Goal: Transaction & Acquisition: Purchase product/service

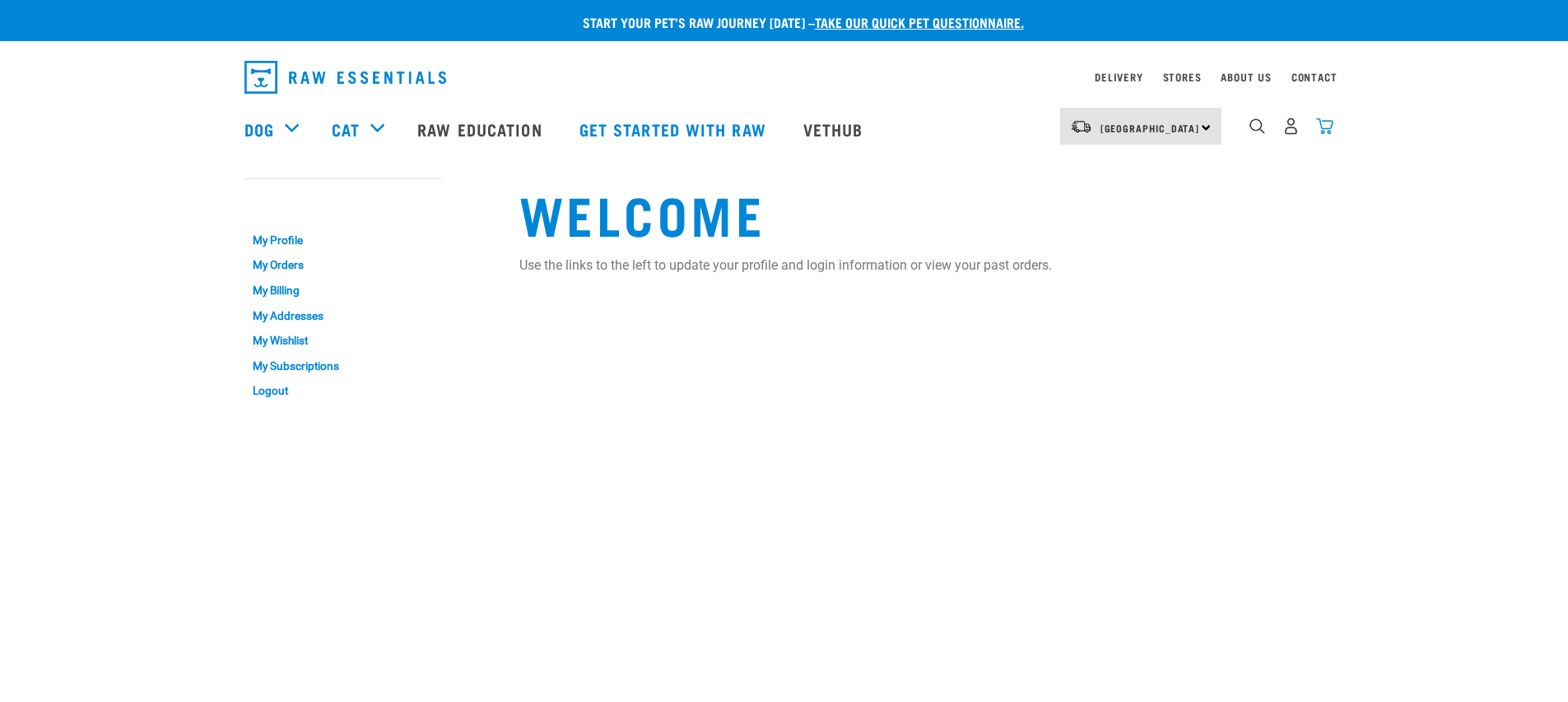
click at [1325, 128] on img "dropdown navigation" at bounding box center [1324, 127] width 18 height 18
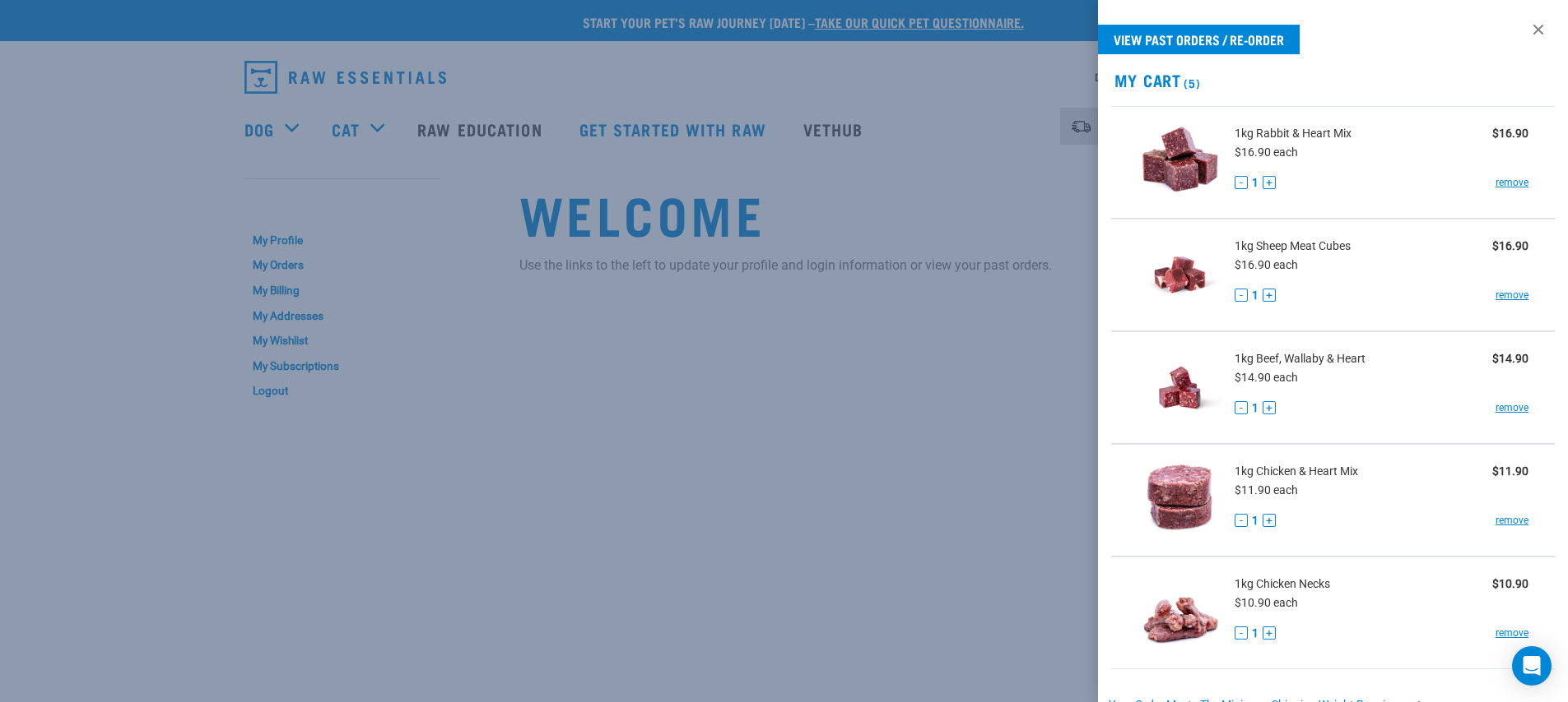
click at [775, 341] on div at bounding box center [784, 351] width 1568 height 702
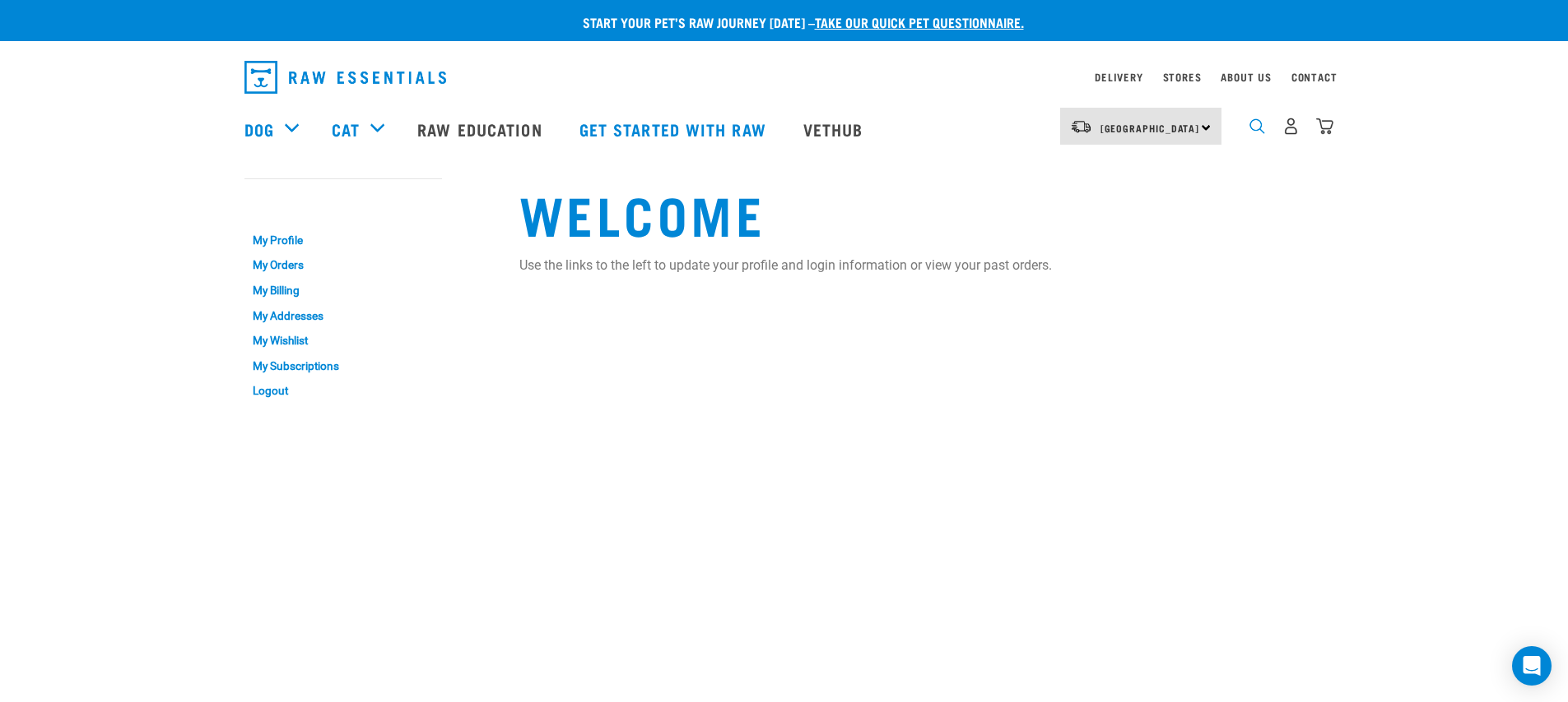
click at [1258, 127] on img "dropdown navigation" at bounding box center [1257, 127] width 16 height 16
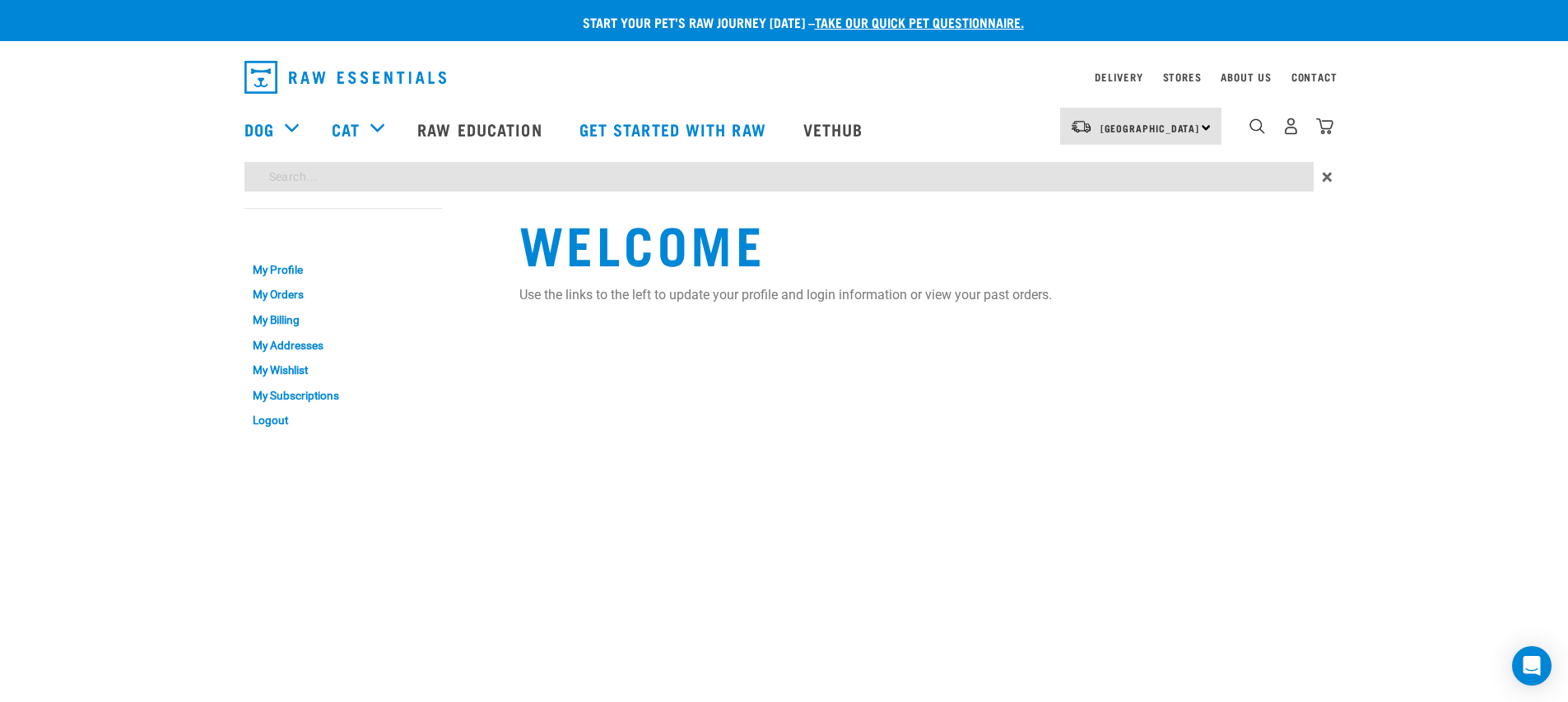
click at [1158, 174] on div "Start your pet’s raw journey today – take our quick pet questionnaire. Delivery…" at bounding box center [784, 220] width 1568 height 442
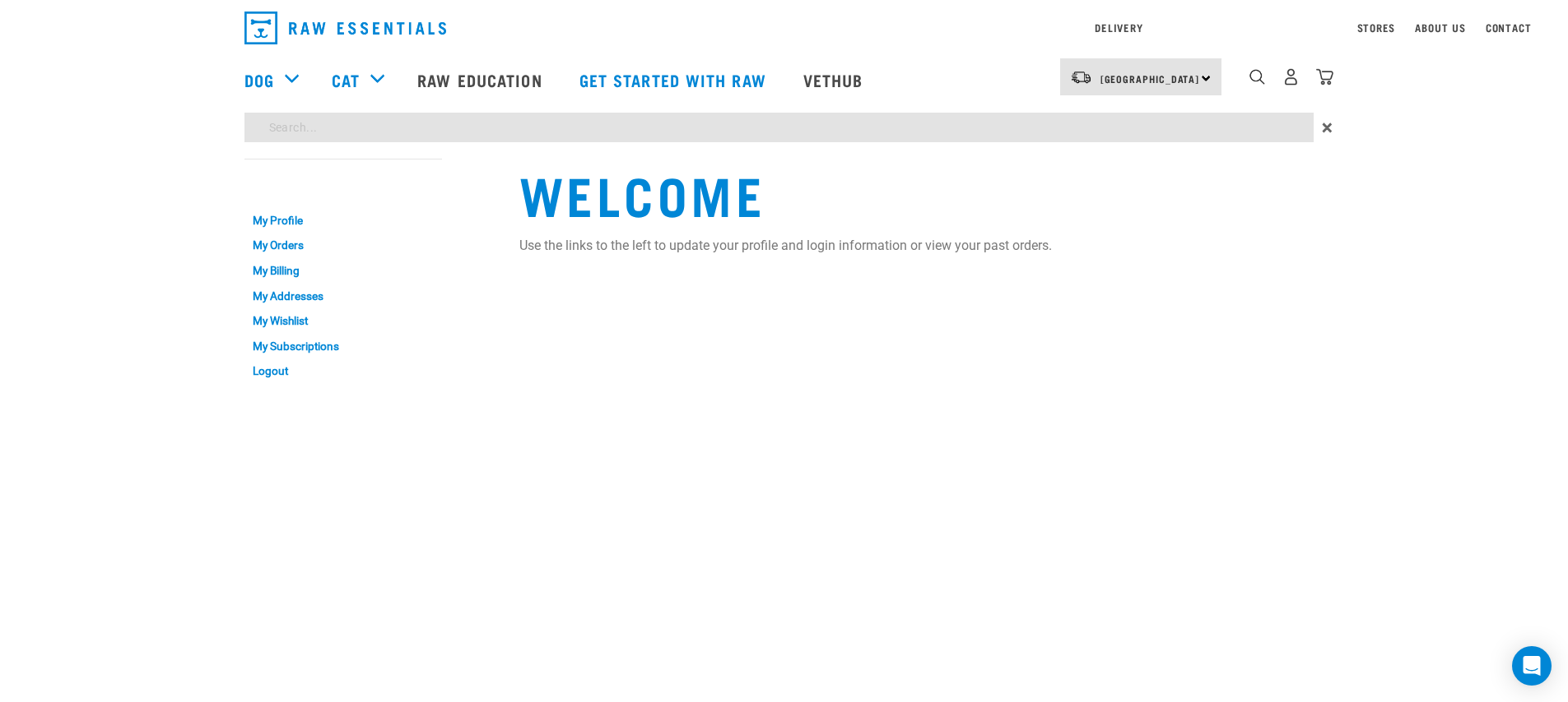
click at [1207, 126] on input "search" at bounding box center [779, 127] width 1069 height 29
type input "p"
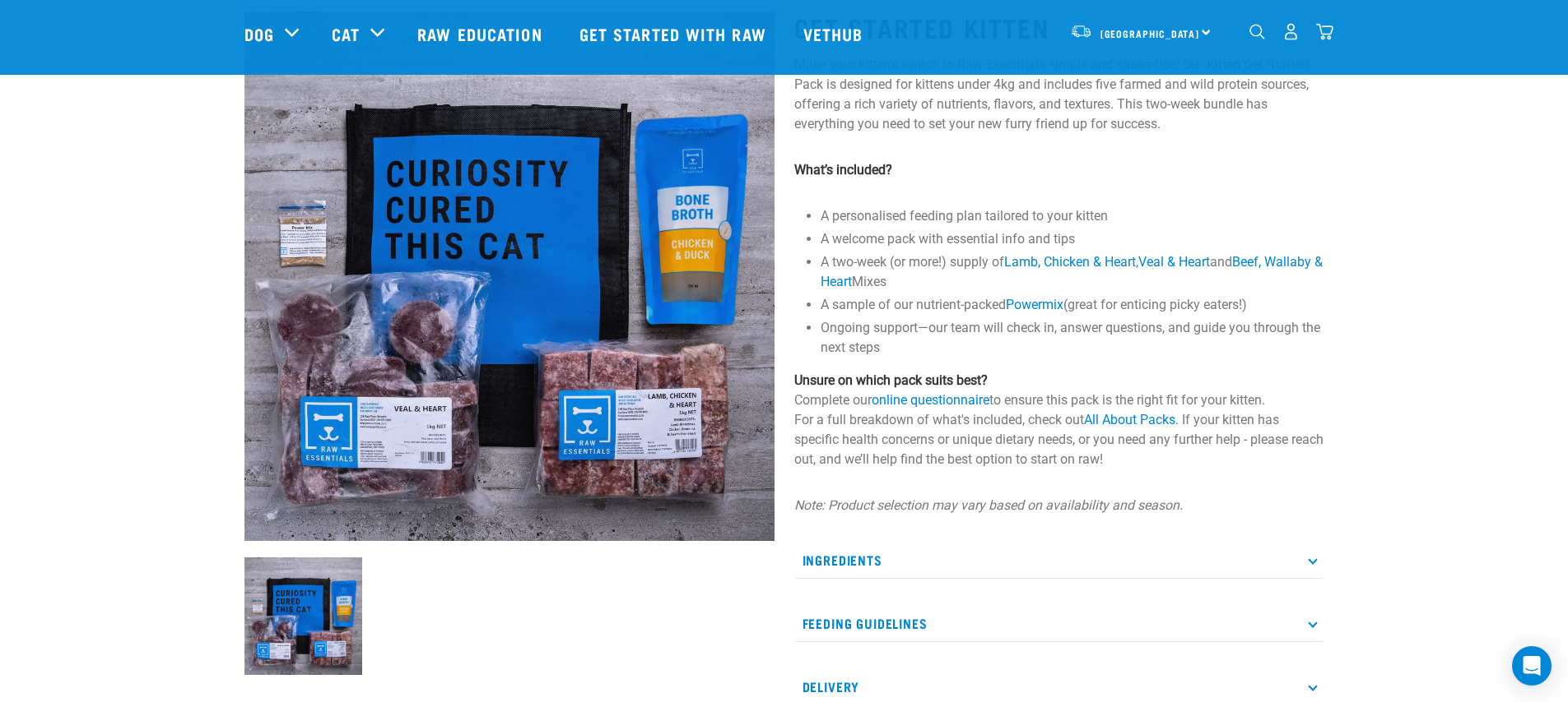
scroll to position [207, 0]
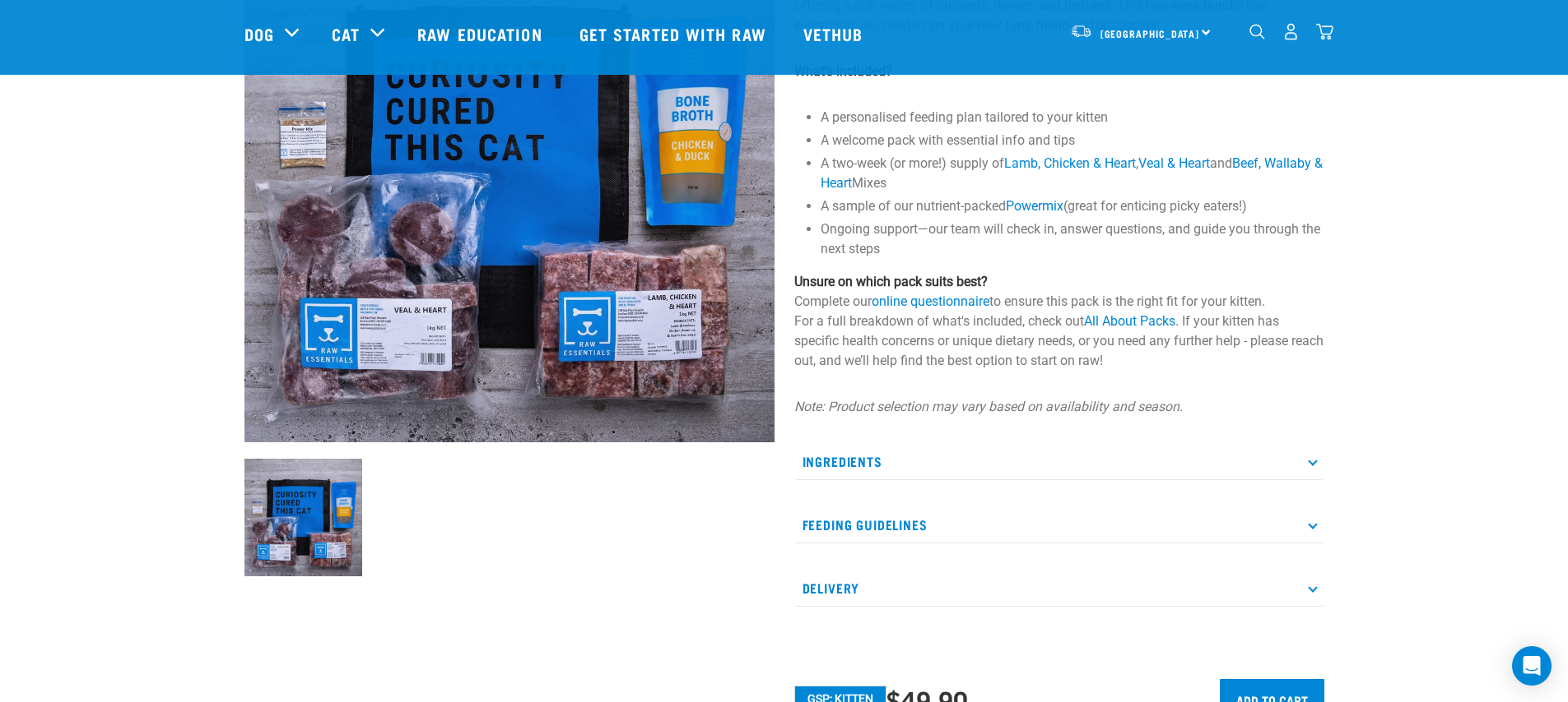
click at [1122, 515] on p "Feeding Guidelines" at bounding box center [1059, 525] width 530 height 37
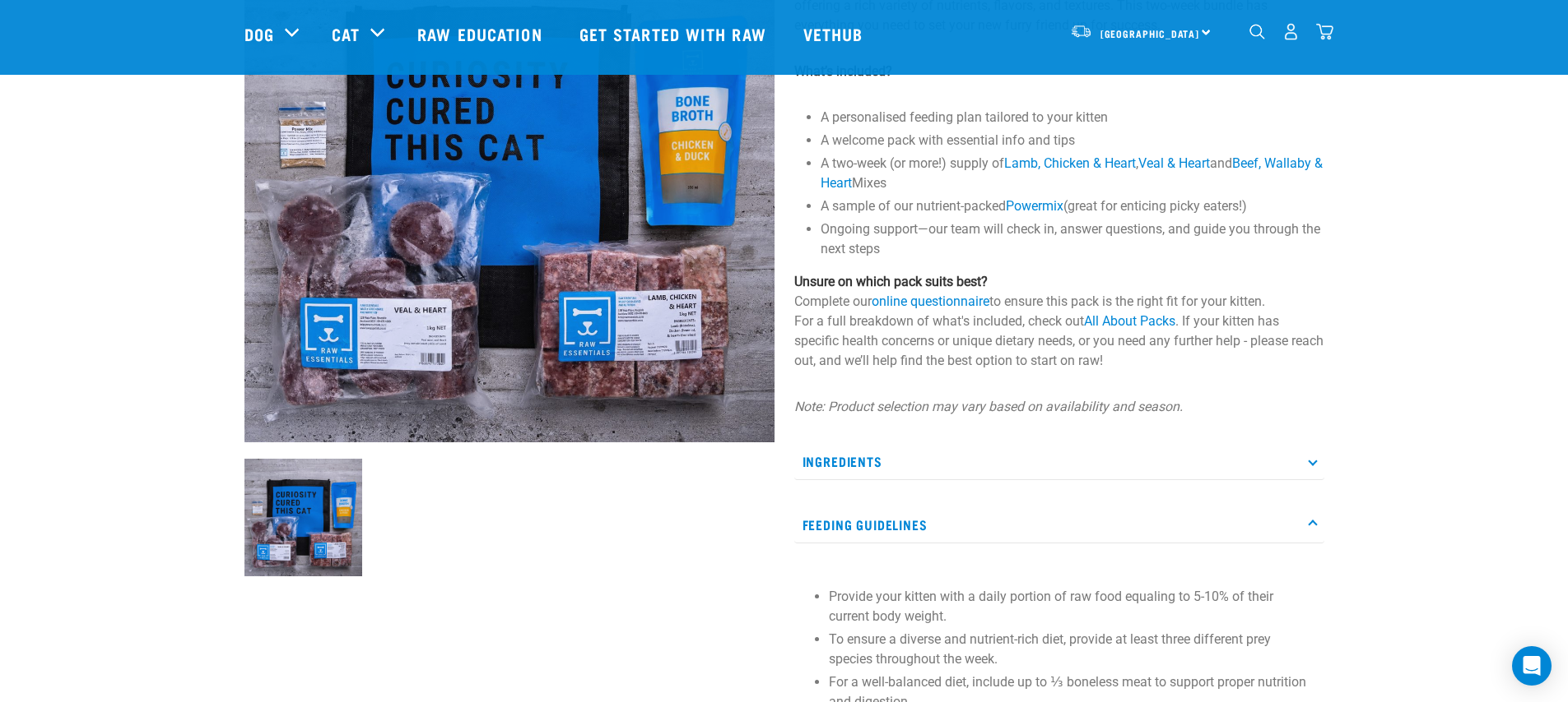
click at [1110, 466] on p "Ingredients" at bounding box center [1059, 462] width 530 height 37
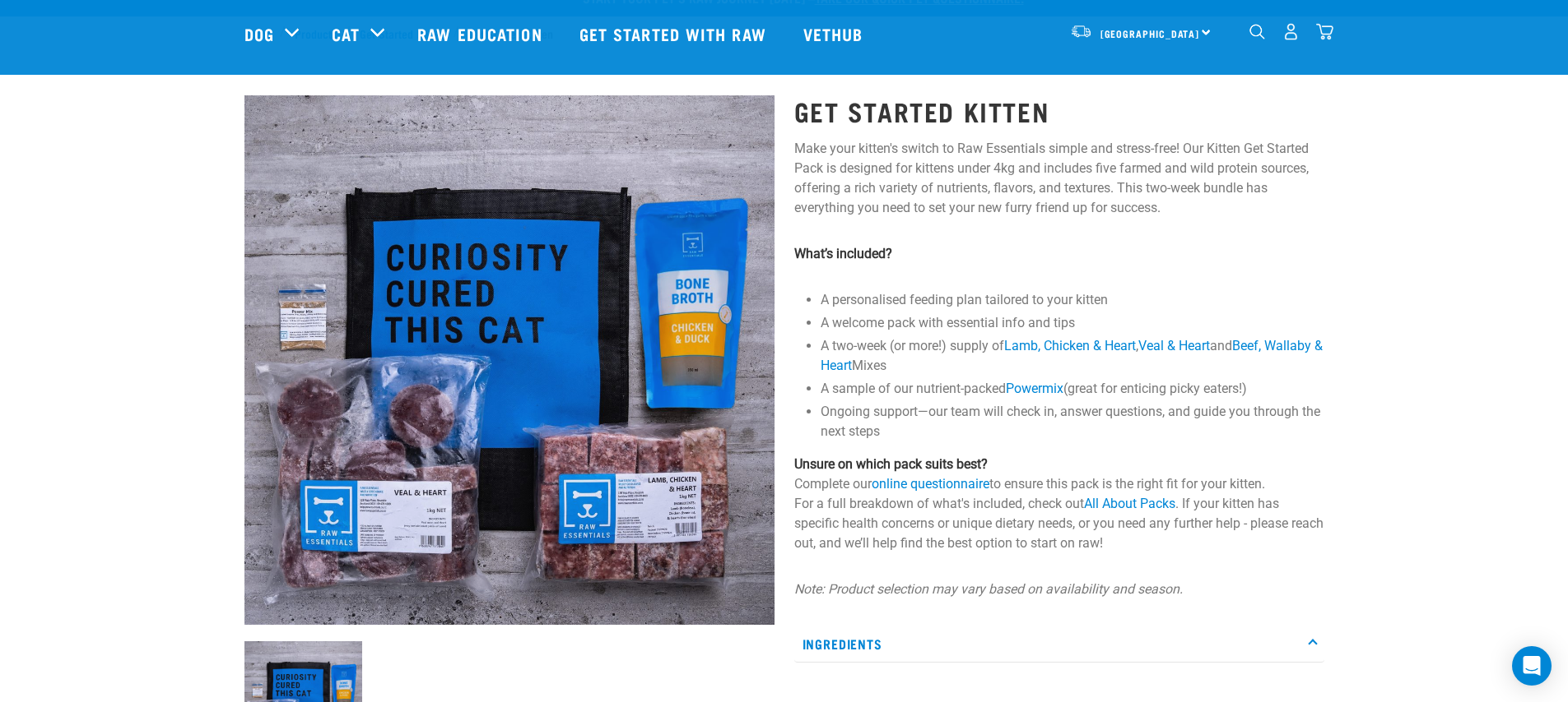
scroll to position [97, 0]
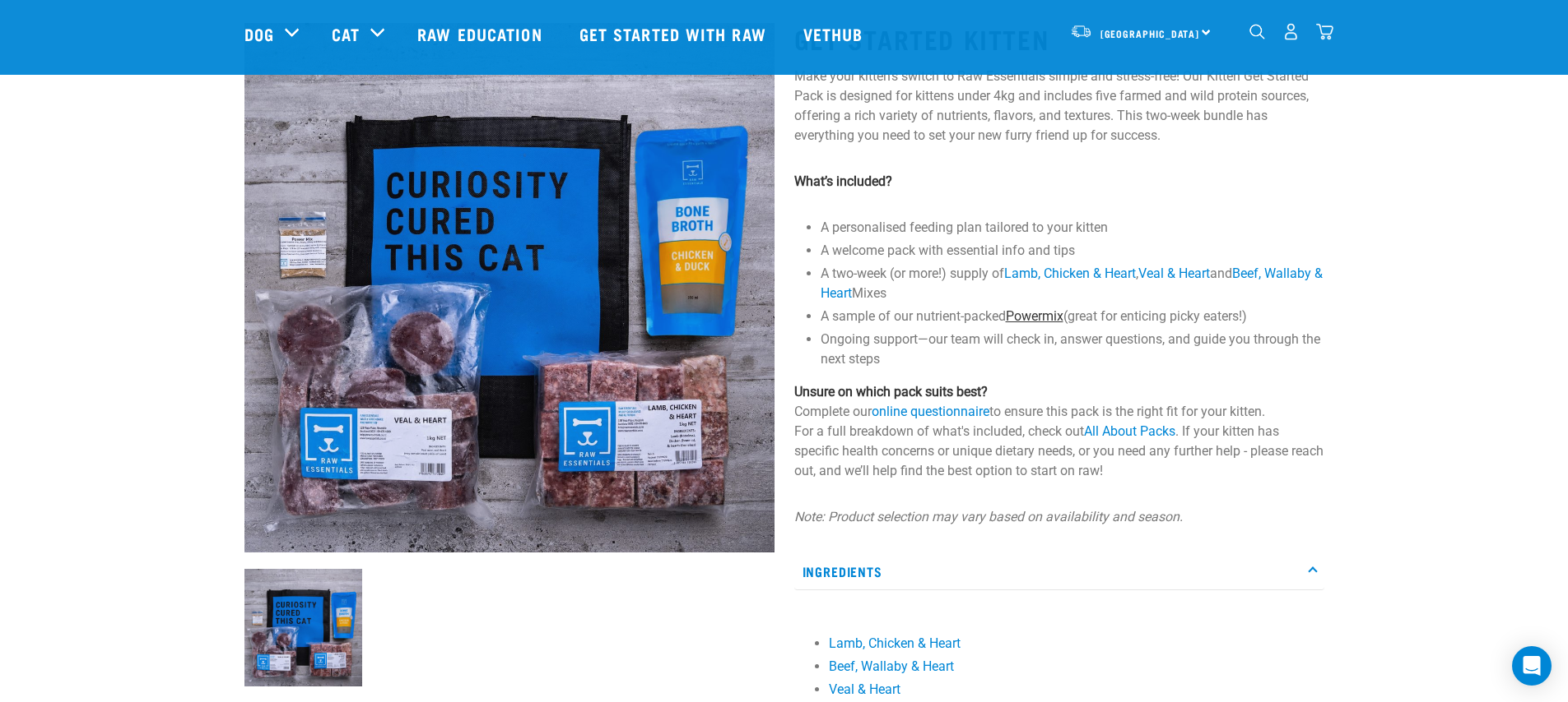
click at [1028, 315] on link "Powermix" at bounding box center [1034, 316] width 58 height 16
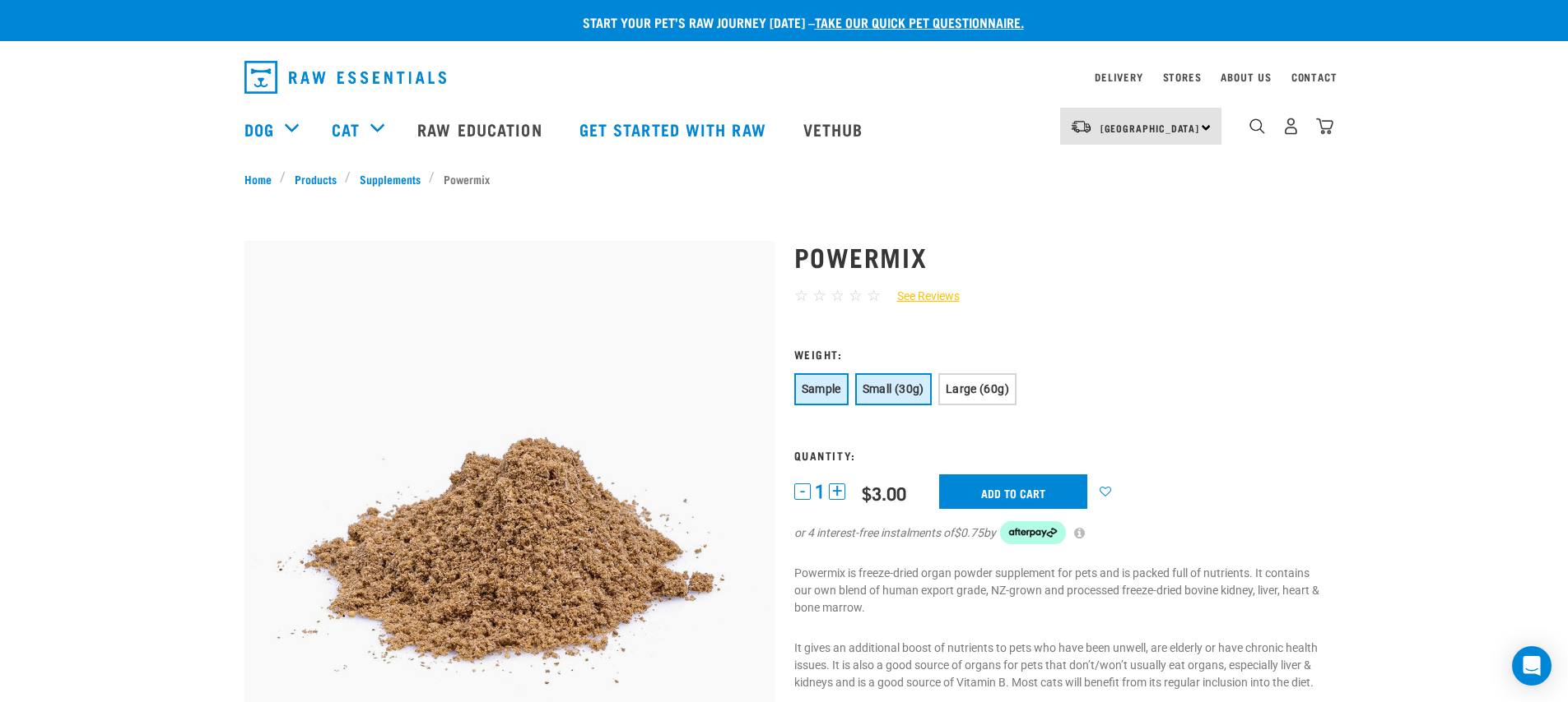
click at [898, 386] on span "Small (30g)" at bounding box center [894, 389] width 62 height 13
click at [959, 385] on span "Large (60g)" at bounding box center [977, 389] width 64 height 13
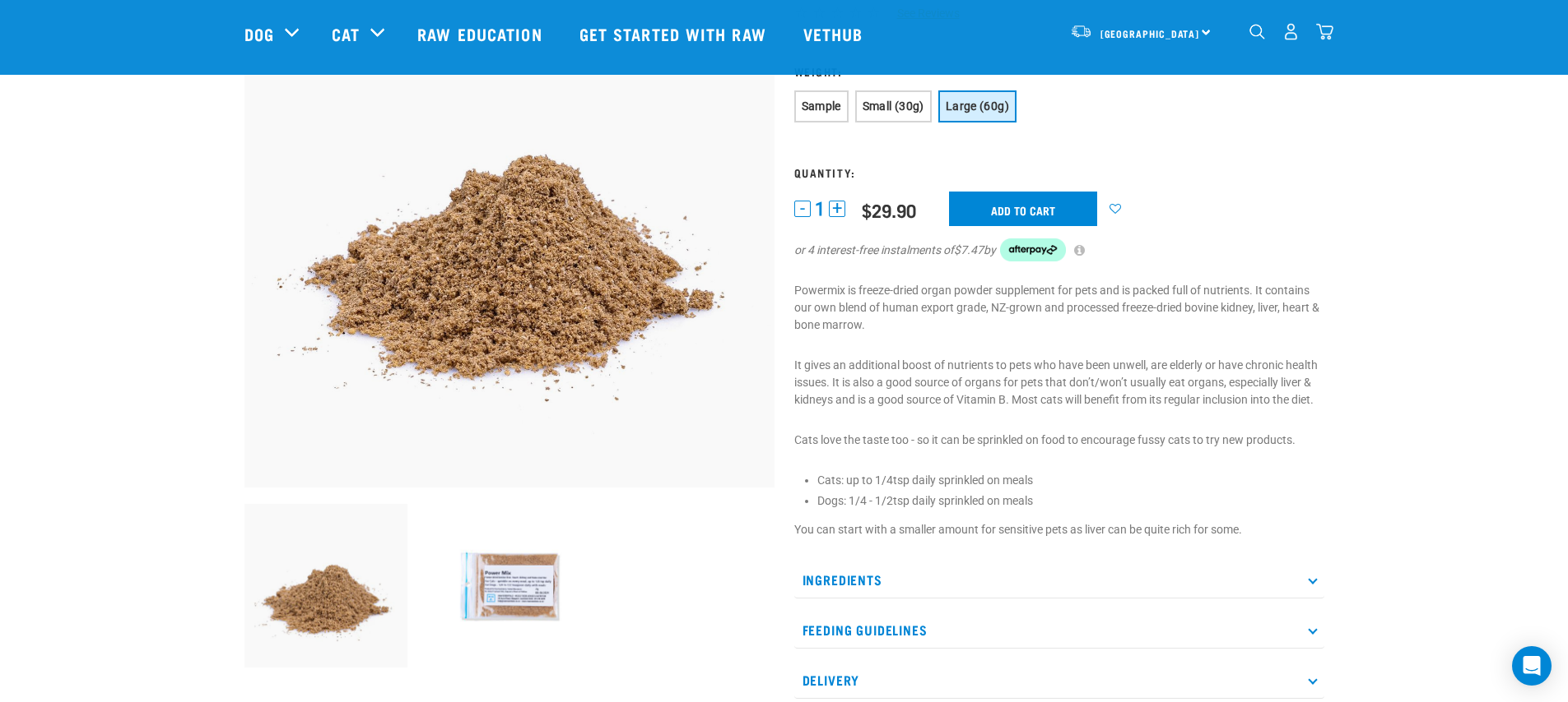
scroll to position [365, 0]
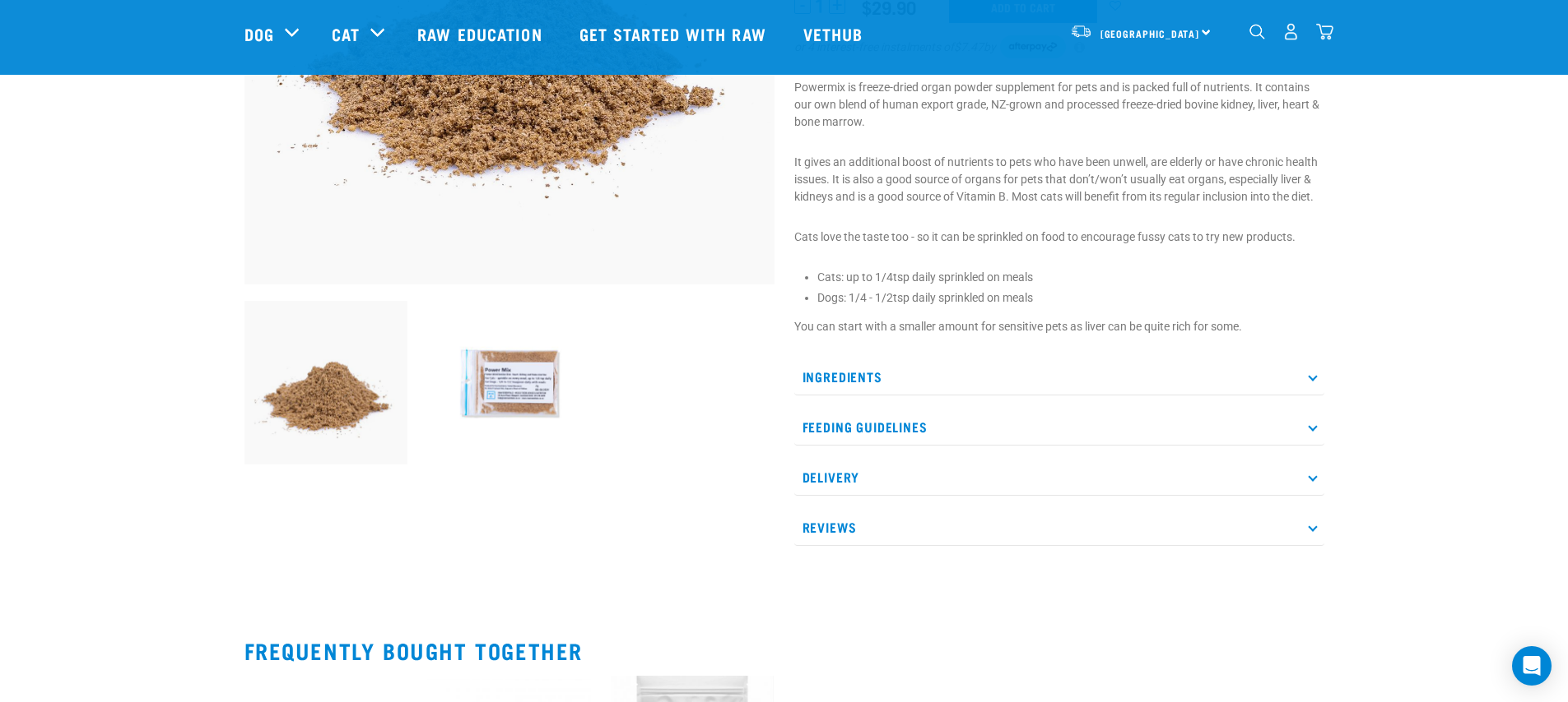
click at [1012, 368] on p "Ingredients" at bounding box center [1059, 377] width 530 height 37
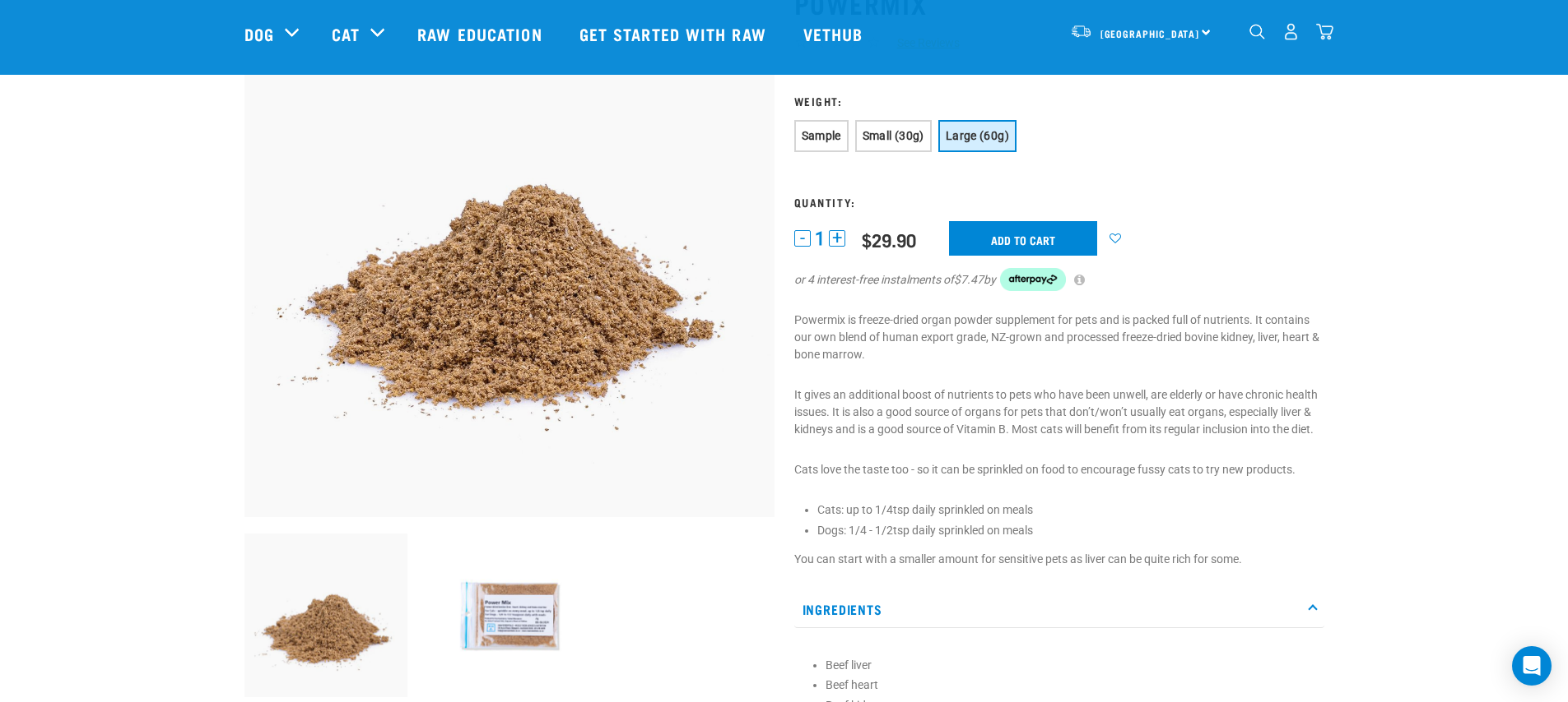
scroll to position [0, 0]
